Goal: Task Accomplishment & Management: Manage account settings

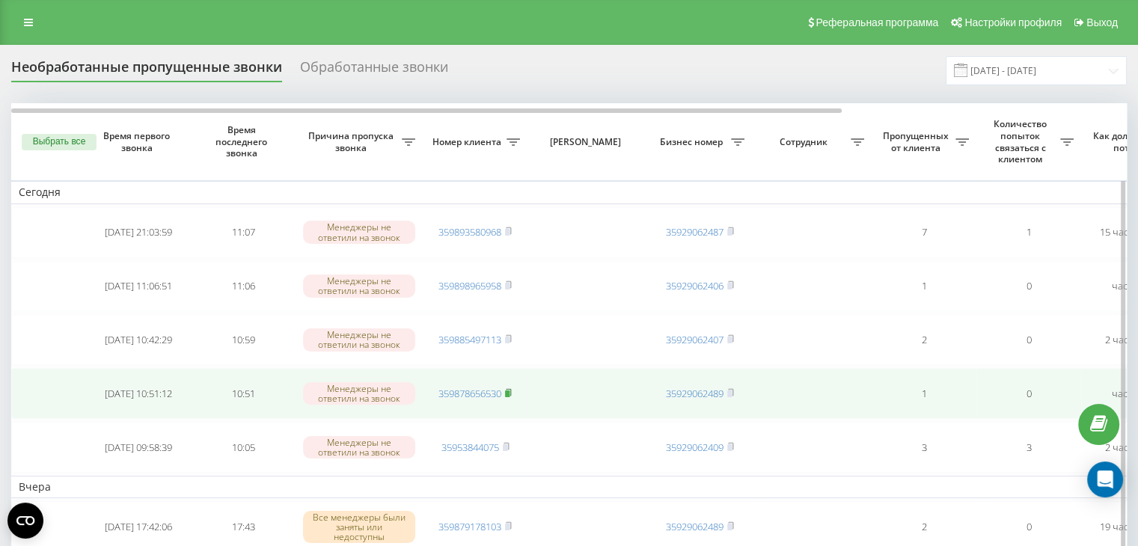
click at [508, 390] on rect at bounding box center [507, 393] width 4 height 7
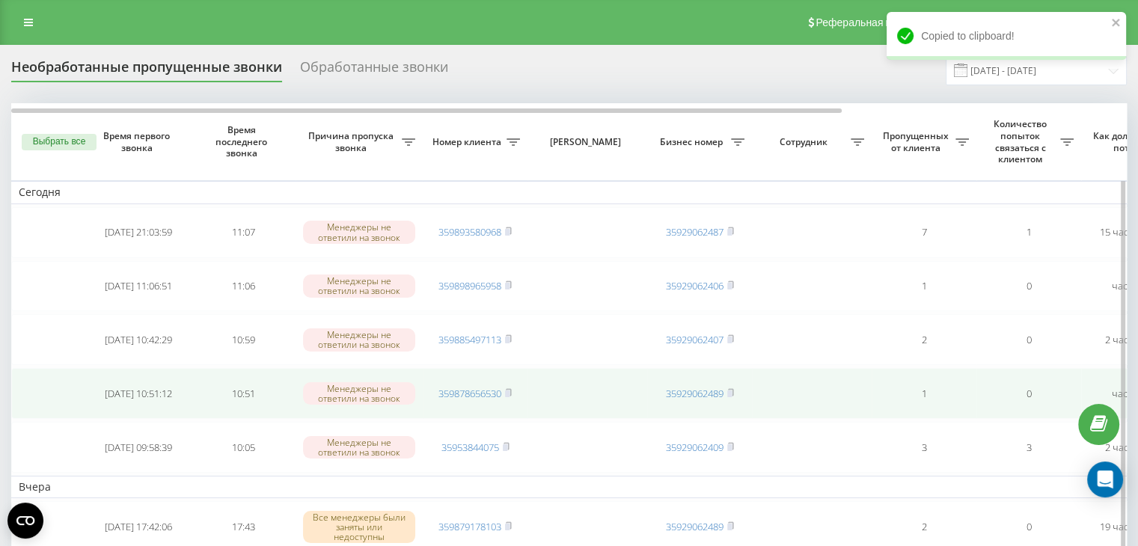
drag, startPoint x: 508, startPoint y: 388, endPoint x: 503, endPoint y: 381, distance: 8.5
click at [508, 390] on rect at bounding box center [507, 393] width 4 height 7
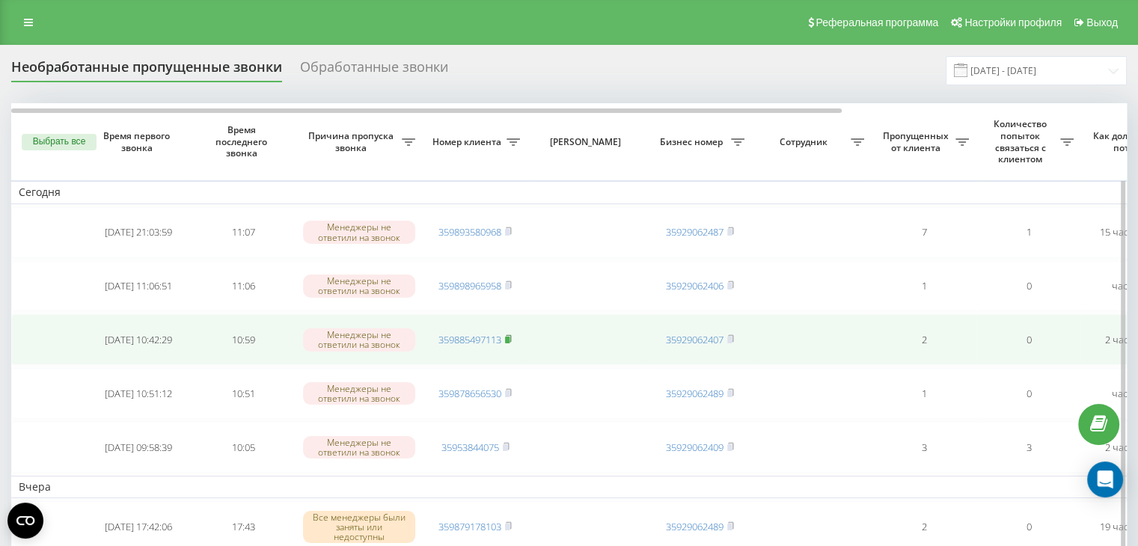
click at [509, 337] on rect at bounding box center [507, 340] width 4 height 7
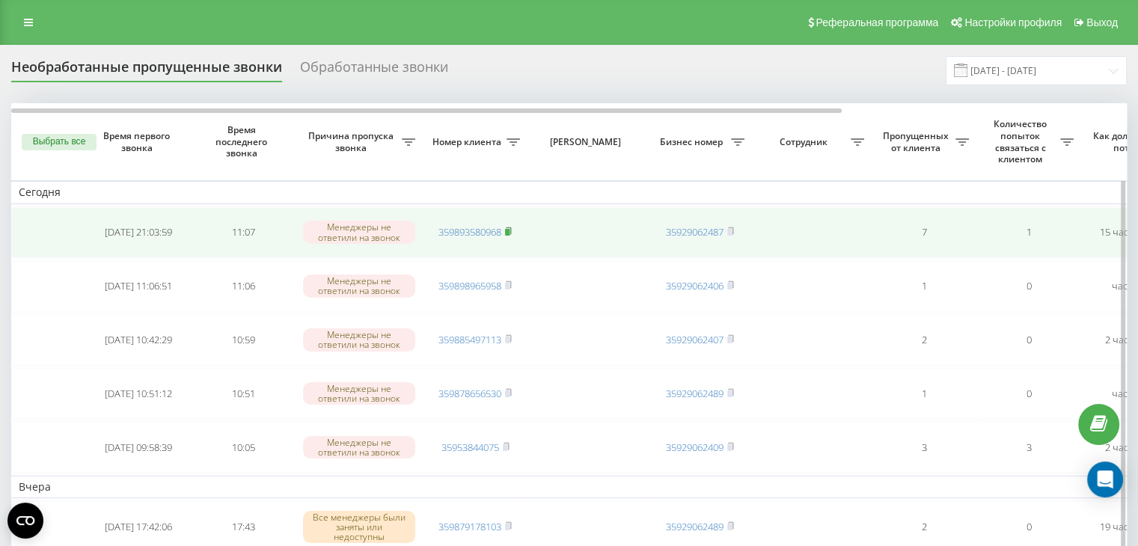
click at [509, 229] on rect at bounding box center [507, 232] width 4 height 7
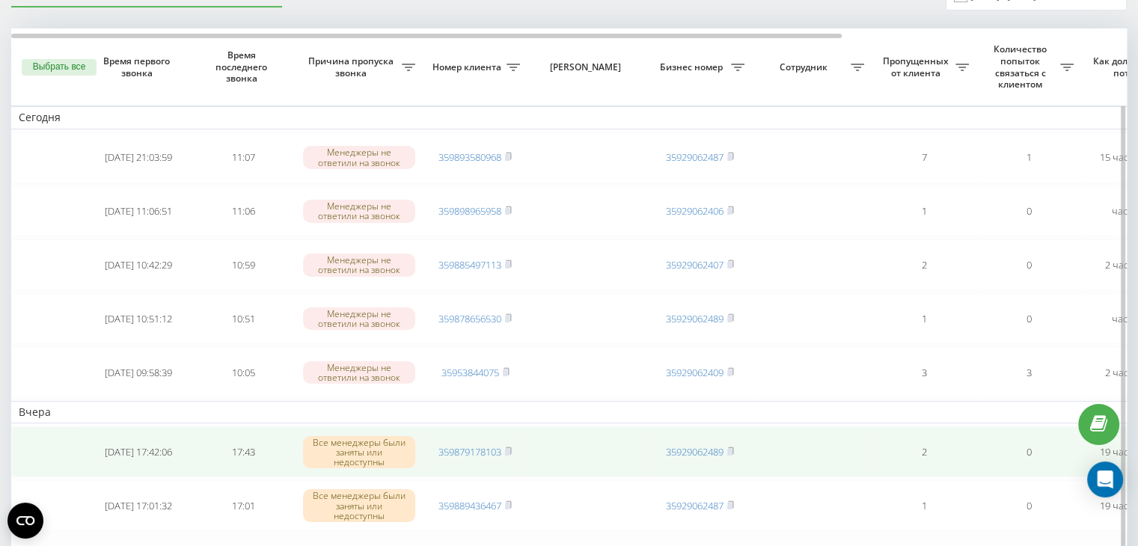
scroll to position [150, 0]
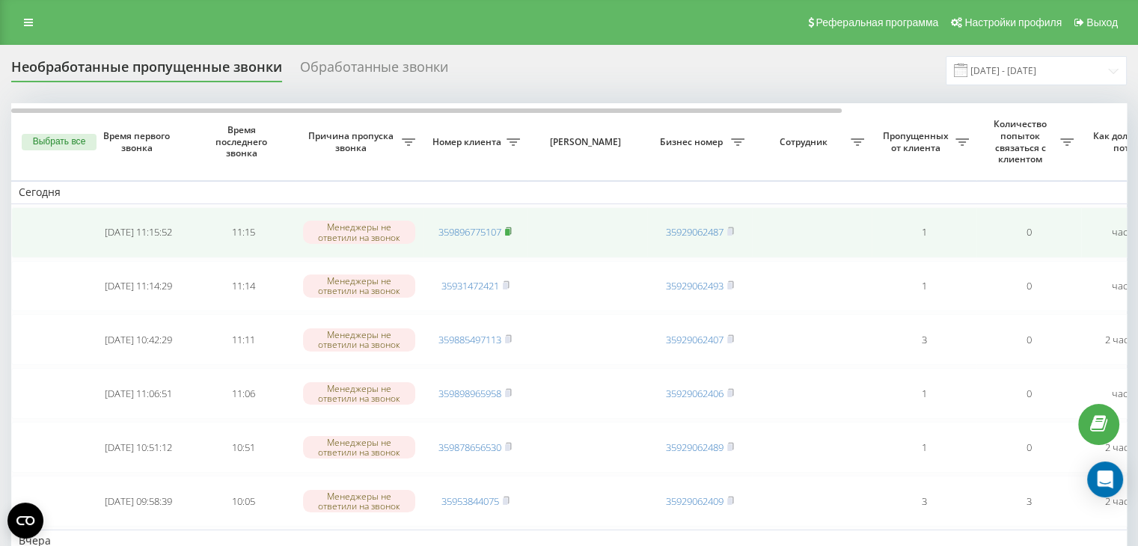
click at [509, 230] on rect at bounding box center [507, 232] width 4 height 7
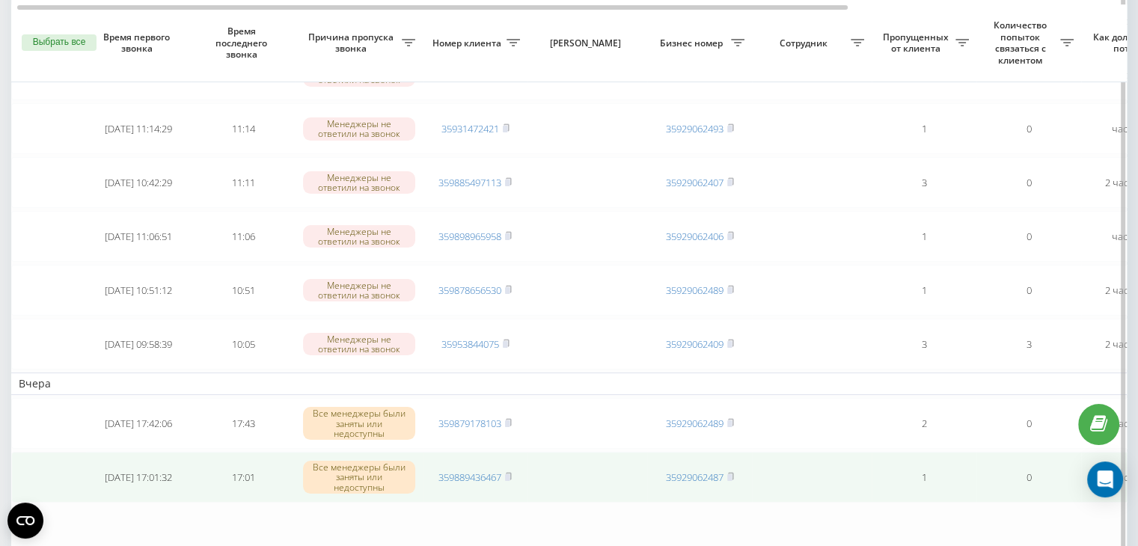
scroll to position [224, 0]
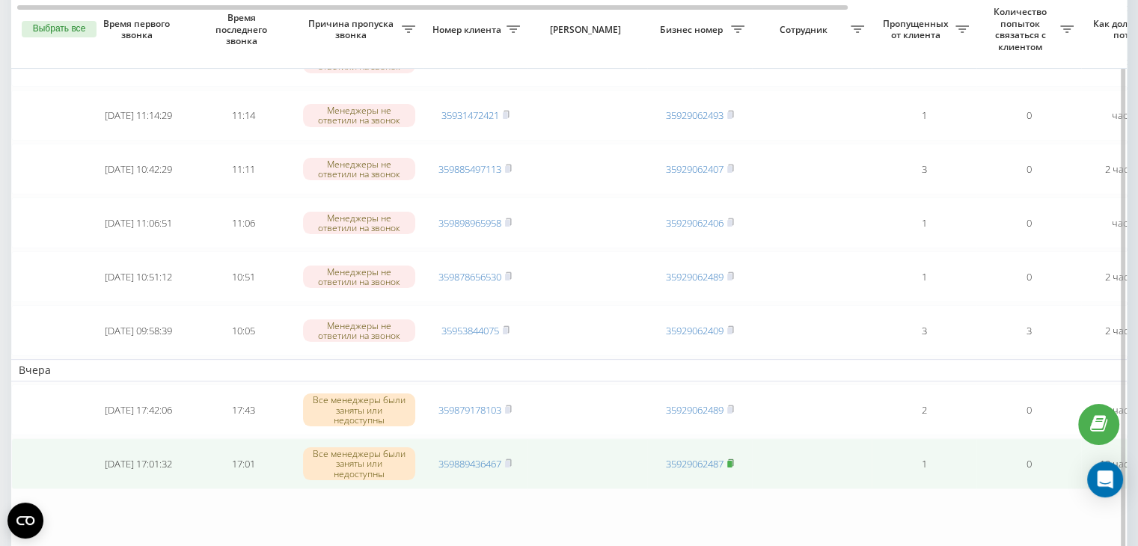
click at [730, 461] on rect at bounding box center [729, 464] width 4 height 7
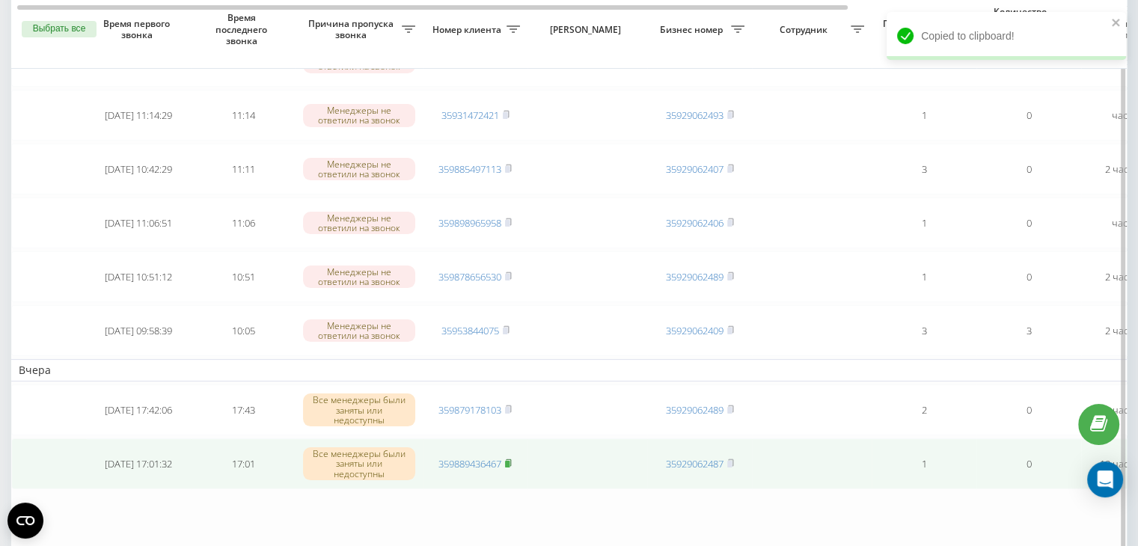
click at [508, 461] on rect at bounding box center [507, 464] width 4 height 7
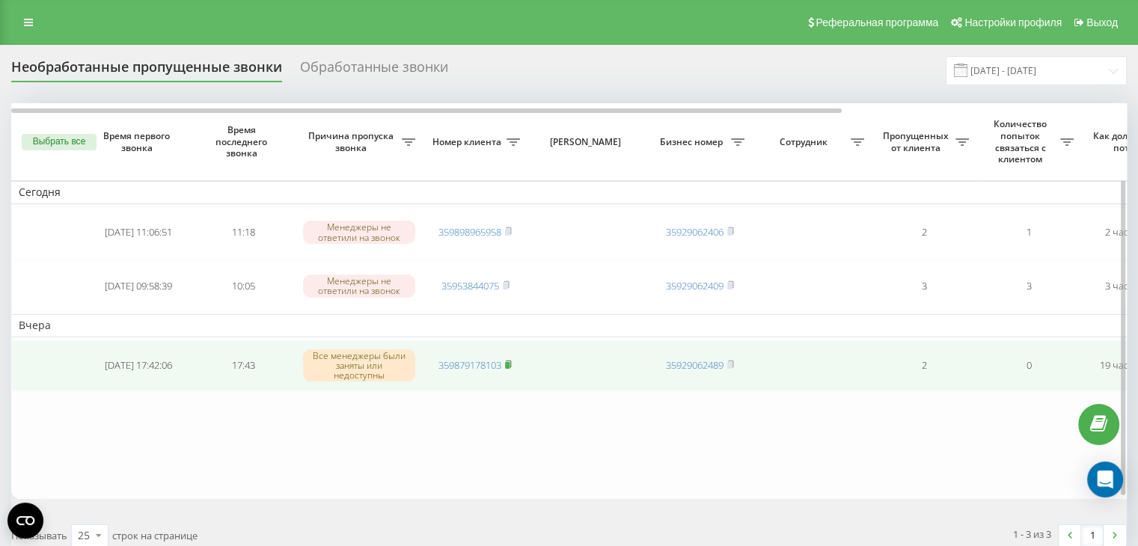
click at [509, 363] on rect at bounding box center [507, 365] width 4 height 7
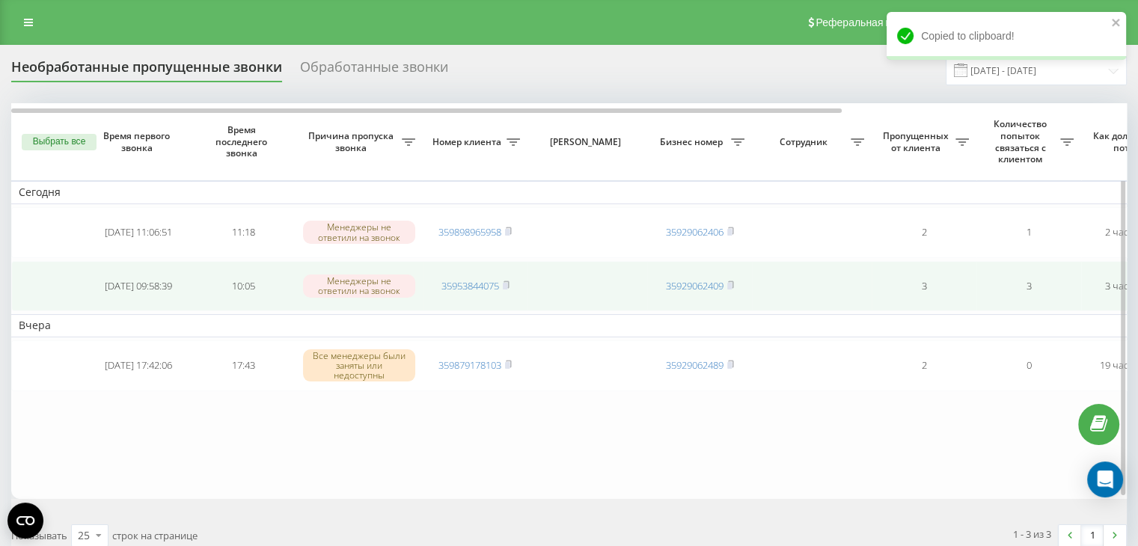
click at [895, 289] on td "3" at bounding box center [923, 286] width 105 height 51
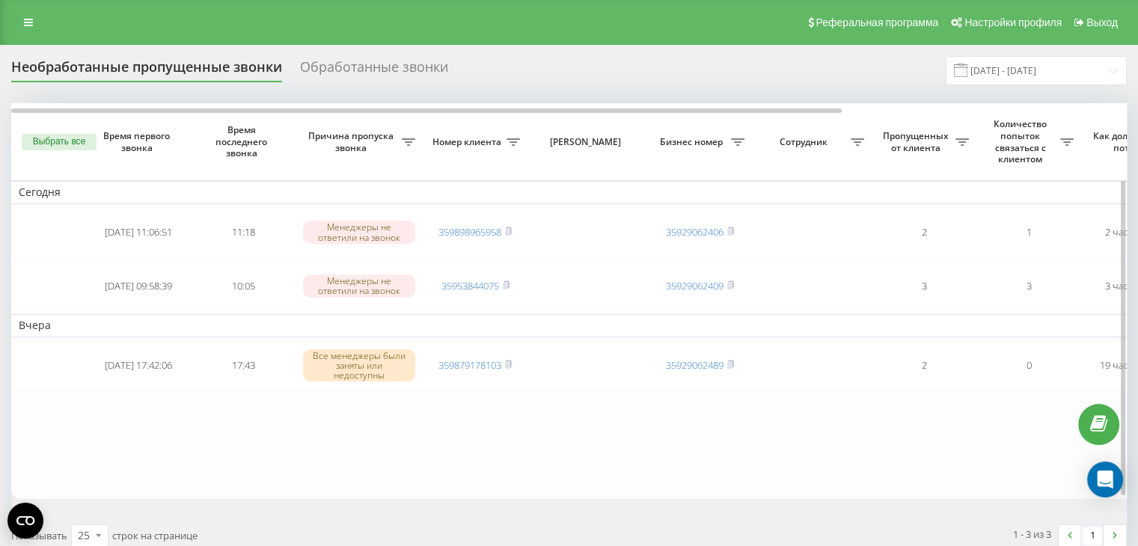
click at [54, 145] on button "Выбрать все" at bounding box center [59, 142] width 75 height 16
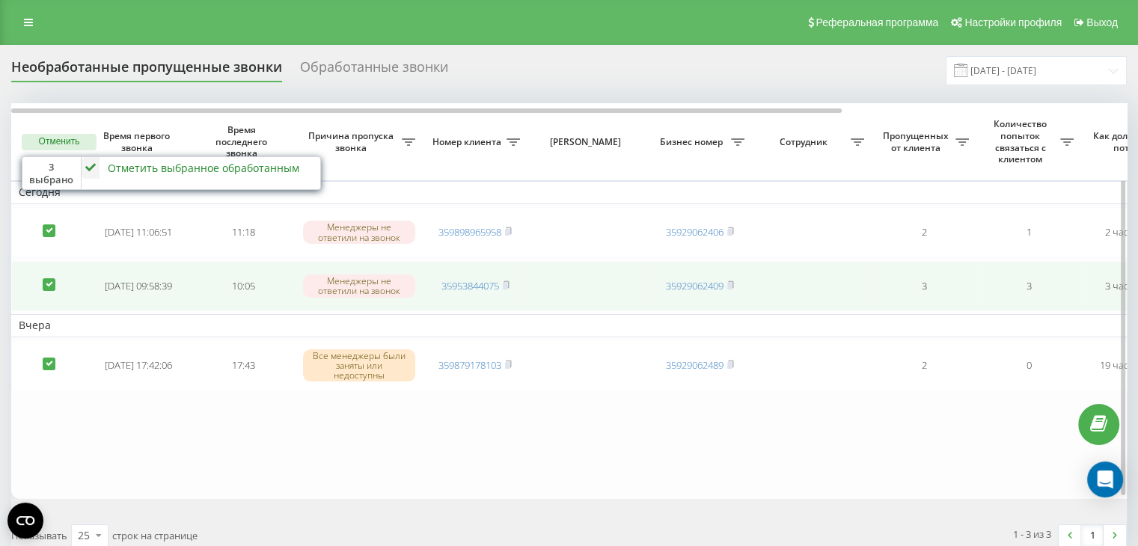
click at [45, 278] on label at bounding box center [49, 278] width 13 height 0
checkbox input "false"
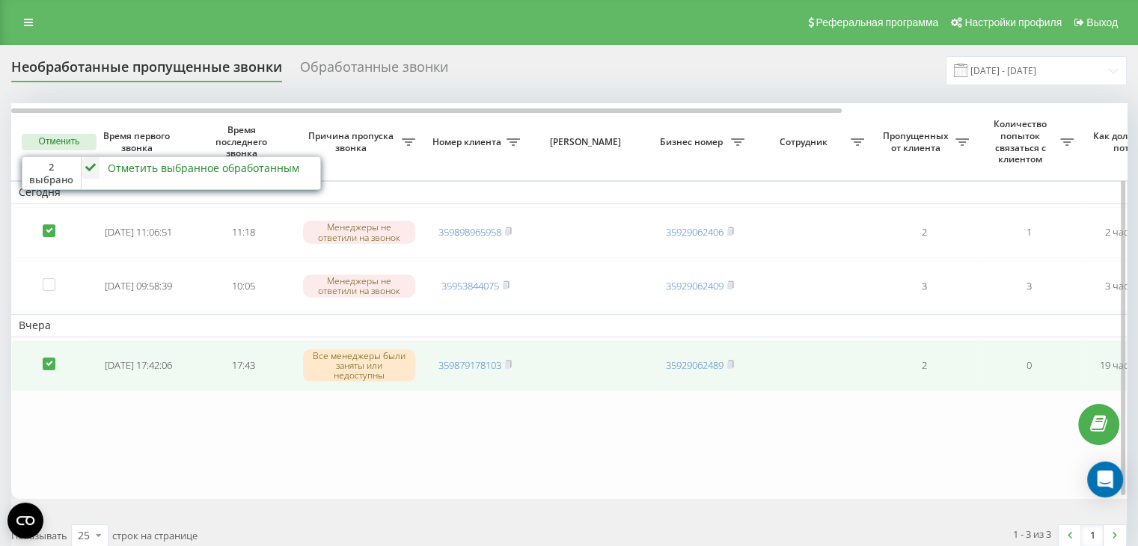
click at [43, 358] on label at bounding box center [49, 358] width 13 height 0
checkbox input "false"
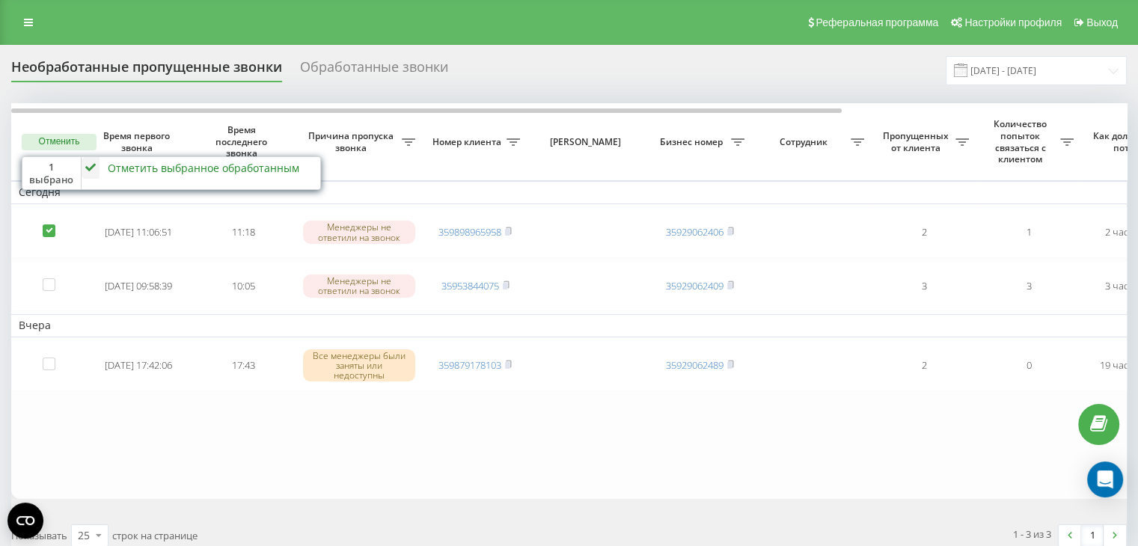
click at [160, 166] on div "Отметить выбранное обработанным" at bounding box center [203, 168] width 191 height 14
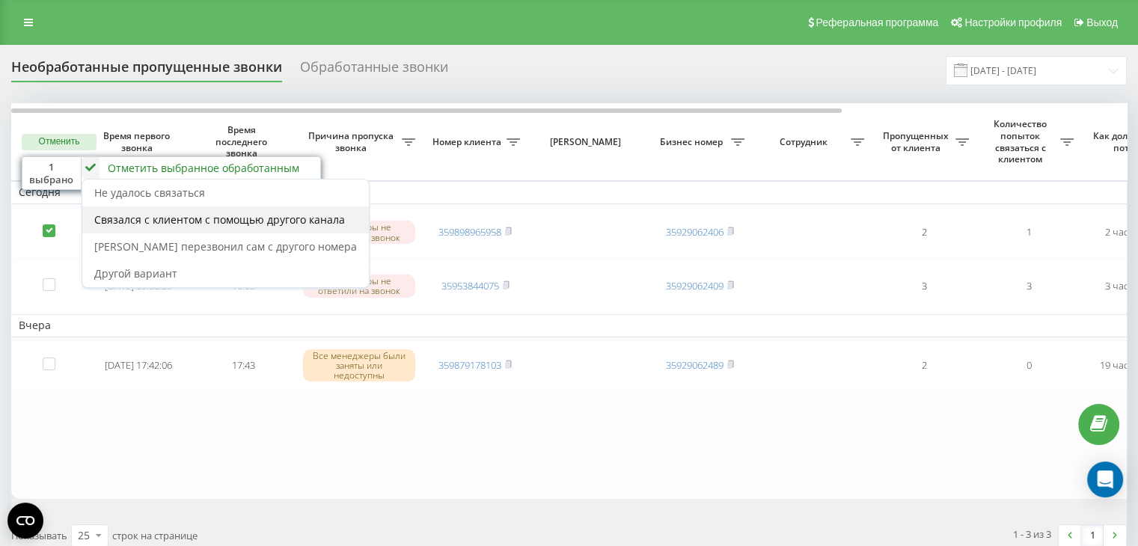
click at [197, 221] on span "Связался с клиентом с помощью другого канала" at bounding box center [219, 219] width 251 height 14
